Goal: Navigation & Orientation: Find specific page/section

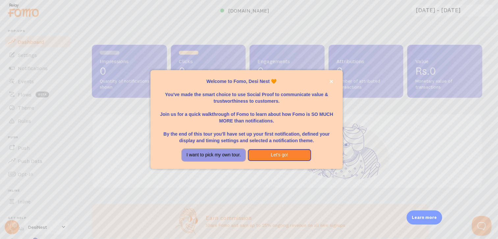
click at [228, 152] on button "I want to pick my own tour." at bounding box center [213, 155] width 63 height 12
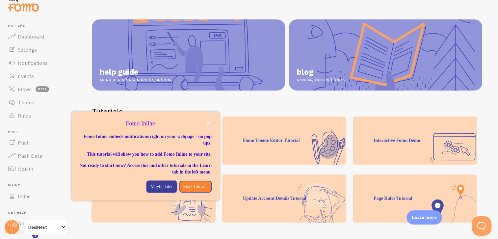
click at [154, 189] on button "Maybe later" at bounding box center [161, 187] width 30 height 12
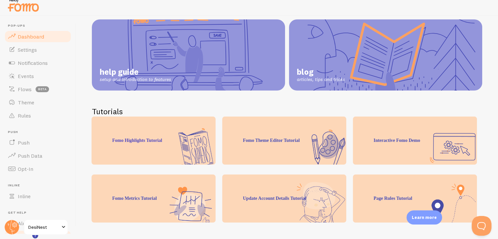
click at [34, 32] on link "Dashboard" at bounding box center [38, 36] width 68 height 13
